Goal: Task Accomplishment & Management: Use online tool/utility

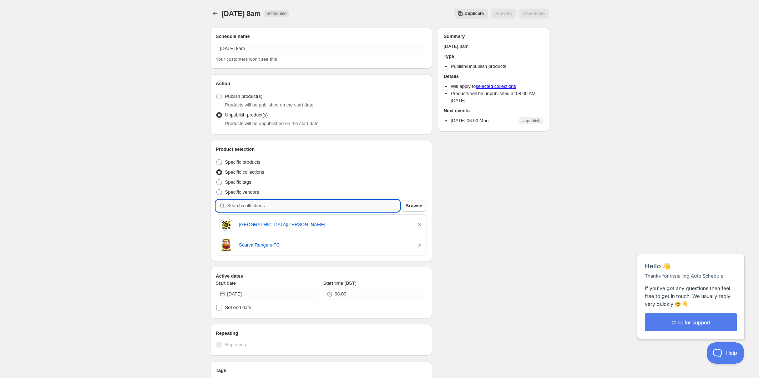
click at [292, 207] on input "search" at bounding box center [313, 205] width 173 height 11
type input "c"
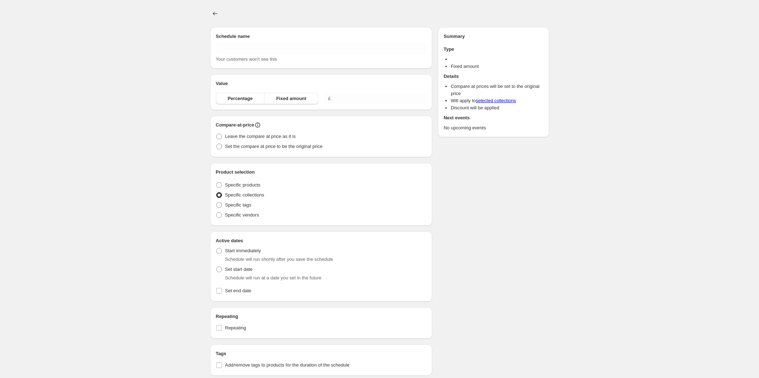
type input "[DATE] 8am"
radio input "true"
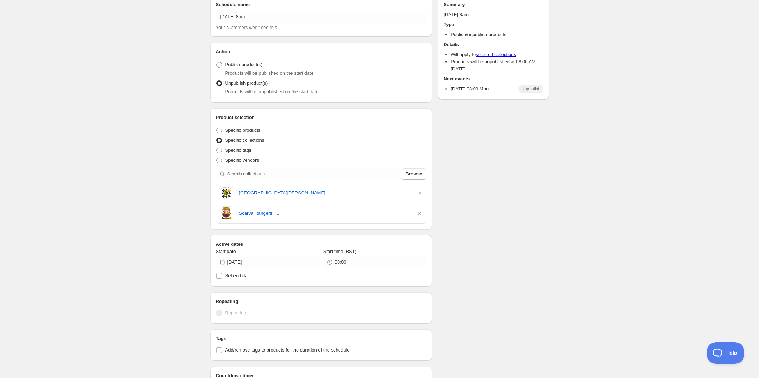
scroll to position [89, 0]
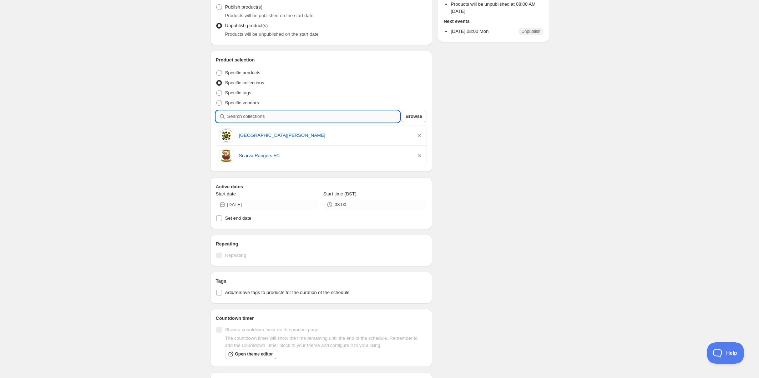
click at [292, 118] on input "search" at bounding box center [313, 116] width 173 height 11
type input "c"
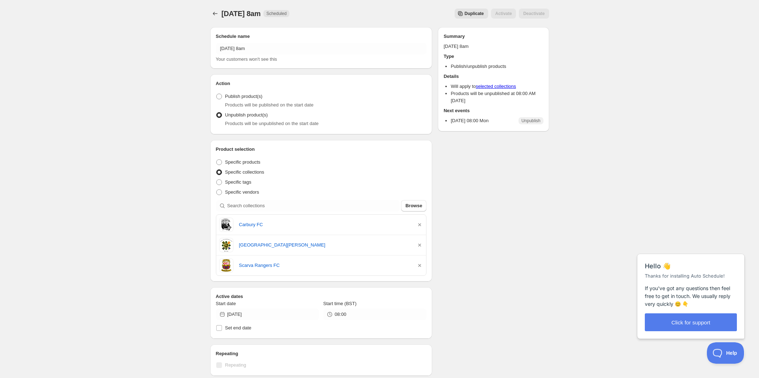
scroll to position [0, 0]
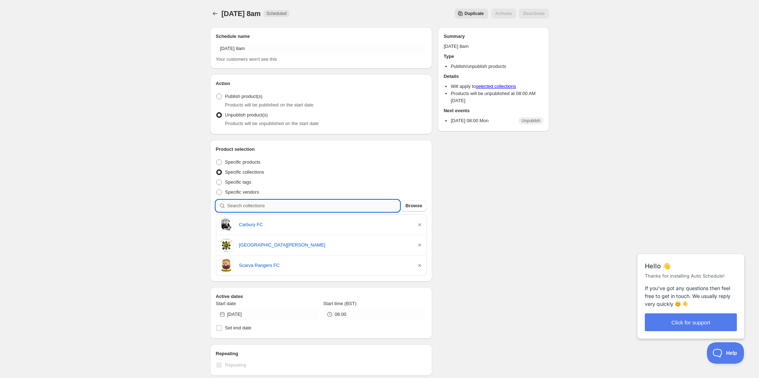
click at [281, 206] on input "search" at bounding box center [313, 205] width 173 height 11
type input "a"
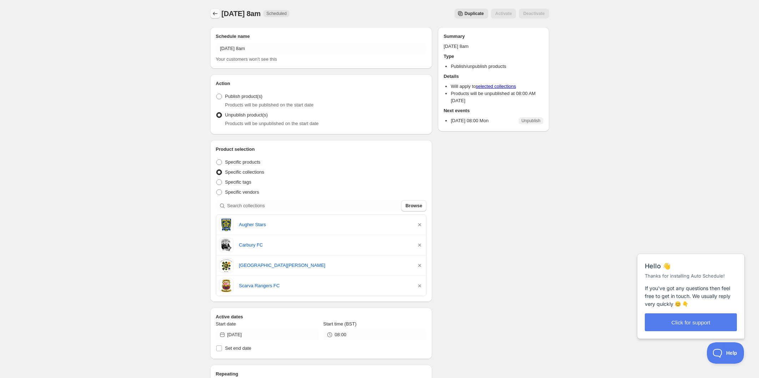
click at [214, 15] on icon "Schedules" at bounding box center [215, 13] width 7 height 7
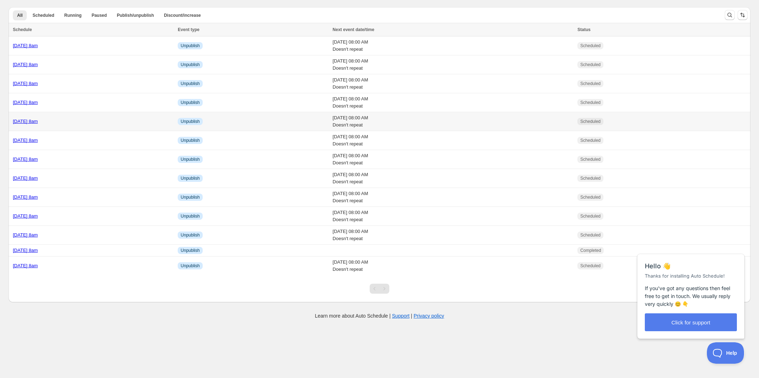
click at [117, 118] on div "Tuesday 2nd September @ 8am" at bounding box center [93, 121] width 161 height 7
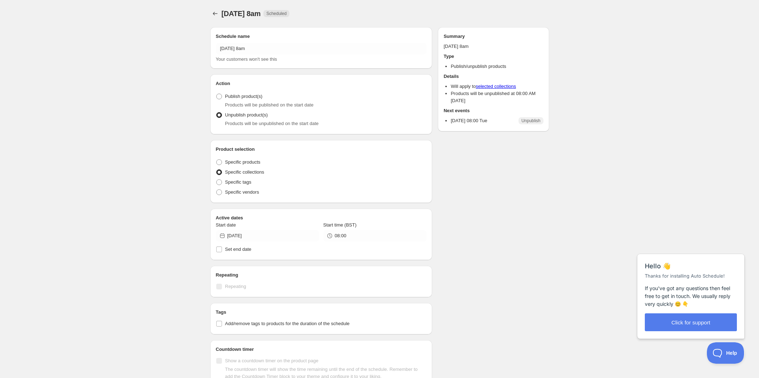
radio input "true"
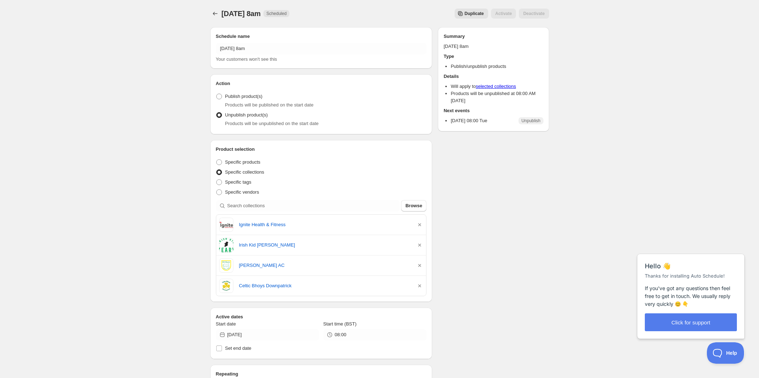
click at [475, 13] on span "Duplicate" at bounding box center [474, 14] width 19 height 6
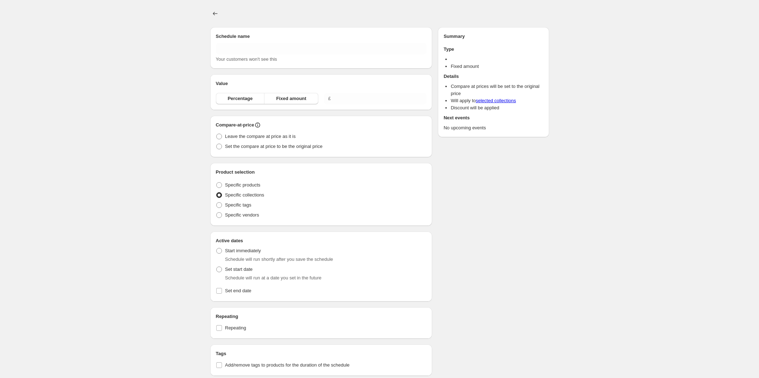
type input "Copy of Tuesday 2nd September @ 8am"
radio input "true"
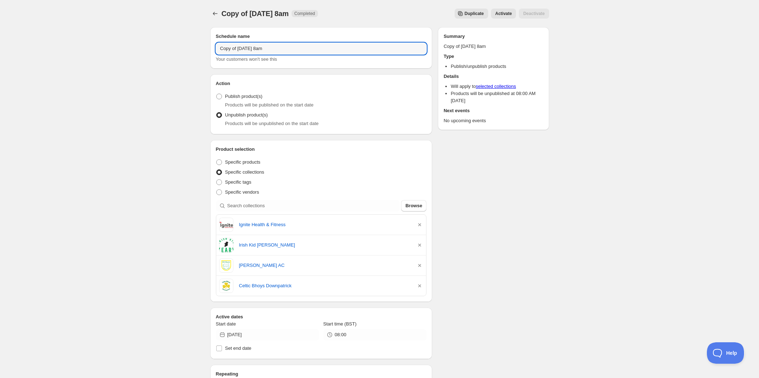
drag, startPoint x: 256, startPoint y: 47, endPoint x: 201, endPoint y: 42, distance: 54.9
click at [201, 42] on div "Copy of Tuesday 2nd September @ 8am. This page is ready Copy of Tuesday 2nd Sep…" at bounding box center [379, 304] width 759 height 609
type input "Monday 1st September @ 8am"
click at [420, 226] on icon "button" at bounding box center [419, 224] width 7 height 7
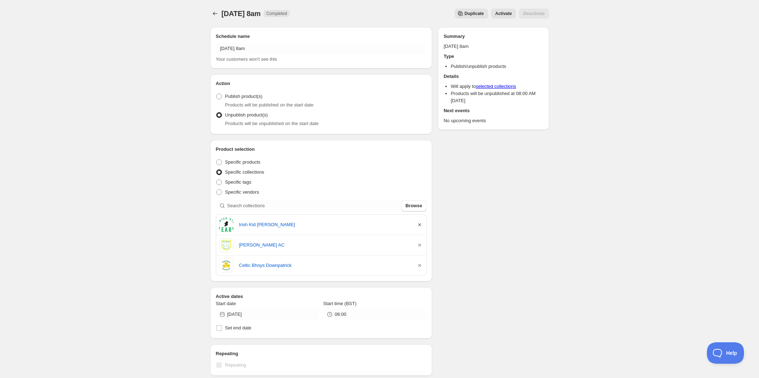
click at [420, 226] on icon "button" at bounding box center [419, 224] width 7 height 7
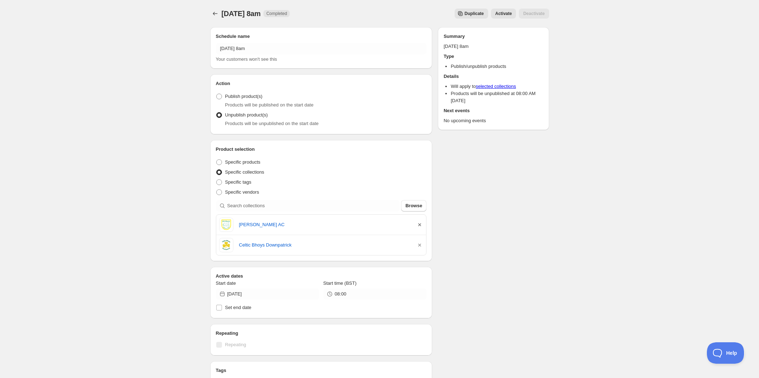
click at [420, 226] on icon "button" at bounding box center [419, 224] width 7 height 7
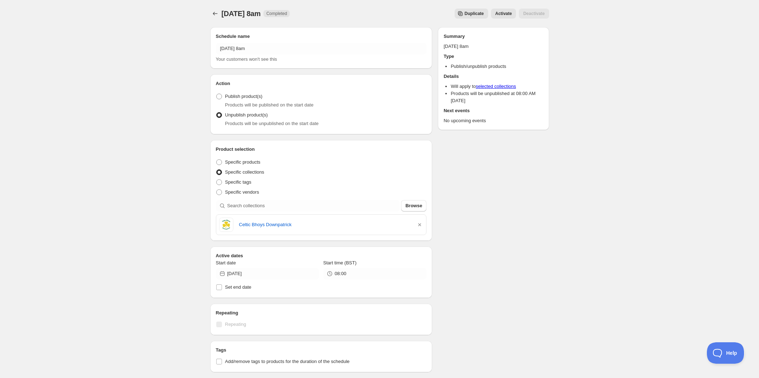
click at [420, 226] on icon "button" at bounding box center [419, 224] width 7 height 7
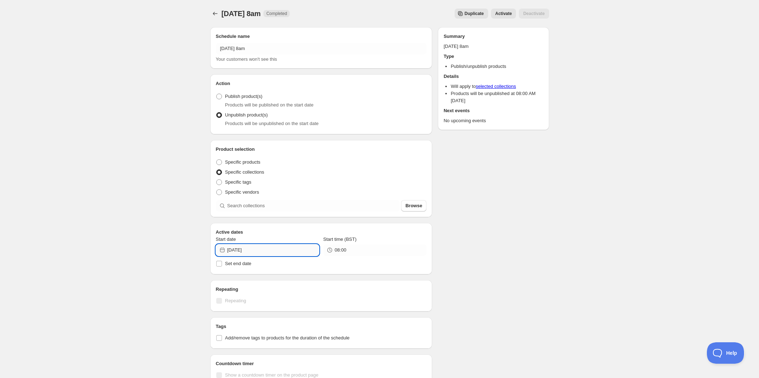
click at [239, 252] on input "2025-09-02" at bounding box center [273, 249] width 92 height 11
click at [241, 291] on span "1" at bounding box center [240, 290] width 7 height 6
type input "2025-09-01"
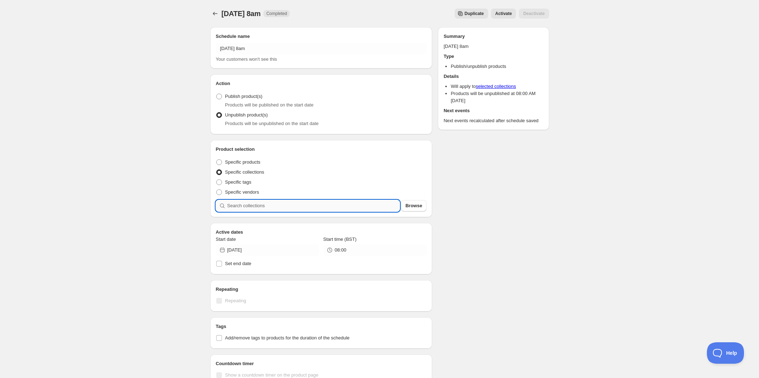
click at [268, 205] on input "search" at bounding box center [313, 205] width 173 height 11
type input "r"
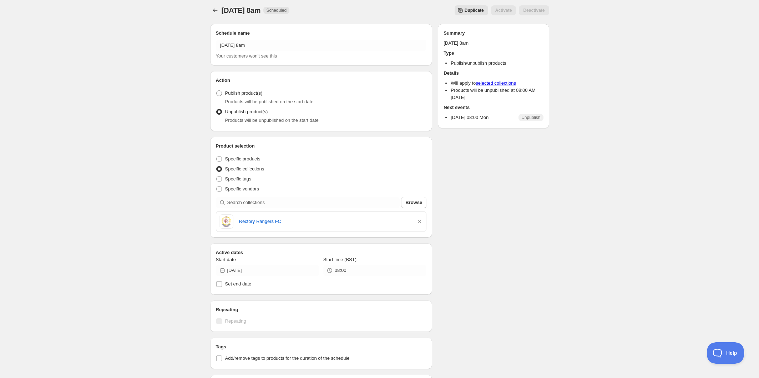
scroll to position [4, 0]
click at [215, 7] on icon "Schedules" at bounding box center [215, 9] width 7 height 7
